Goal: Understand process/instructions

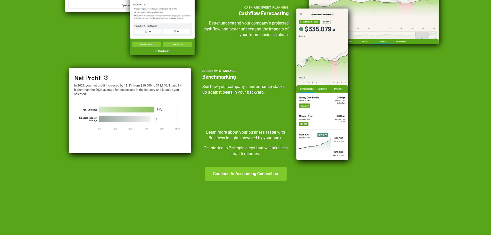
scroll to position [136, 0]
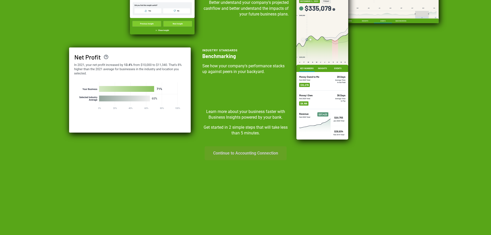
click at [241, 152] on button "Continue to Accounting Connection" at bounding box center [245, 153] width 82 height 14
